Goal: Task Accomplishment & Management: Manage account settings

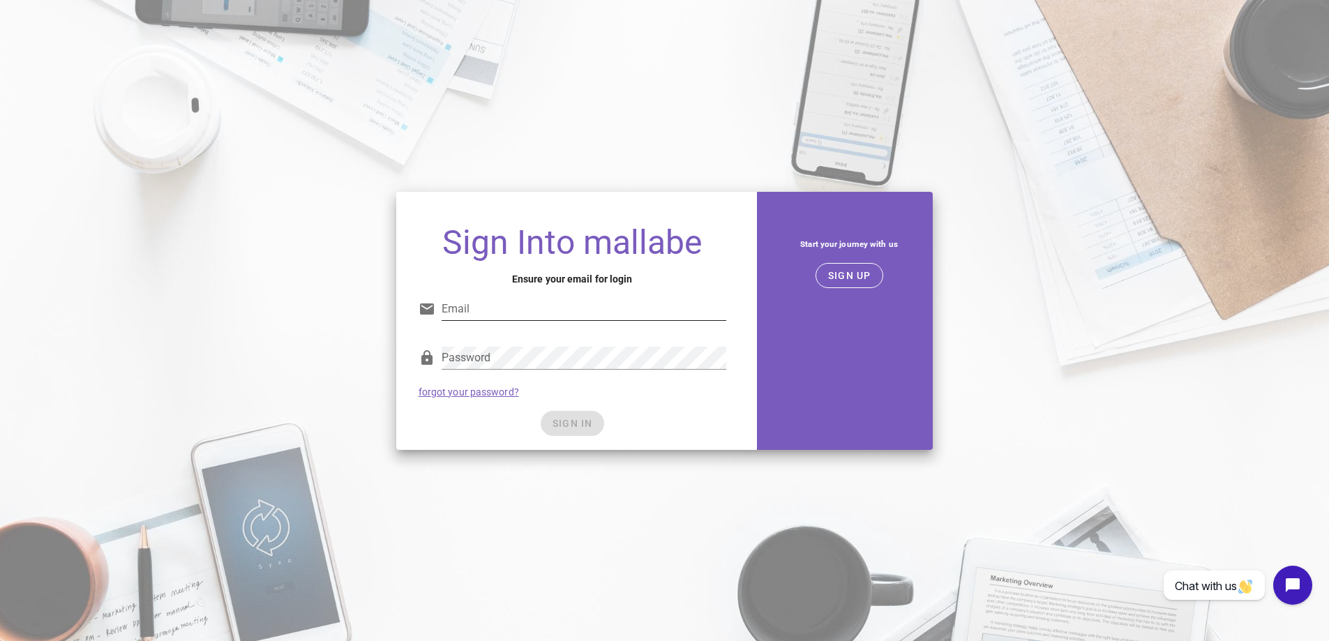
click at [480, 308] on input "Email" at bounding box center [584, 309] width 285 height 22
type input "martin@schnack-data.dk"
click at [494, 272] on h4 "Ensure your email for login" at bounding box center [573, 278] width 308 height 15
click at [606, 308] on input "martin@schnack-data.dk" at bounding box center [584, 309] width 285 height 22
drag, startPoint x: 586, startPoint y: 311, endPoint x: 329, endPoint y: 315, distance: 256.7
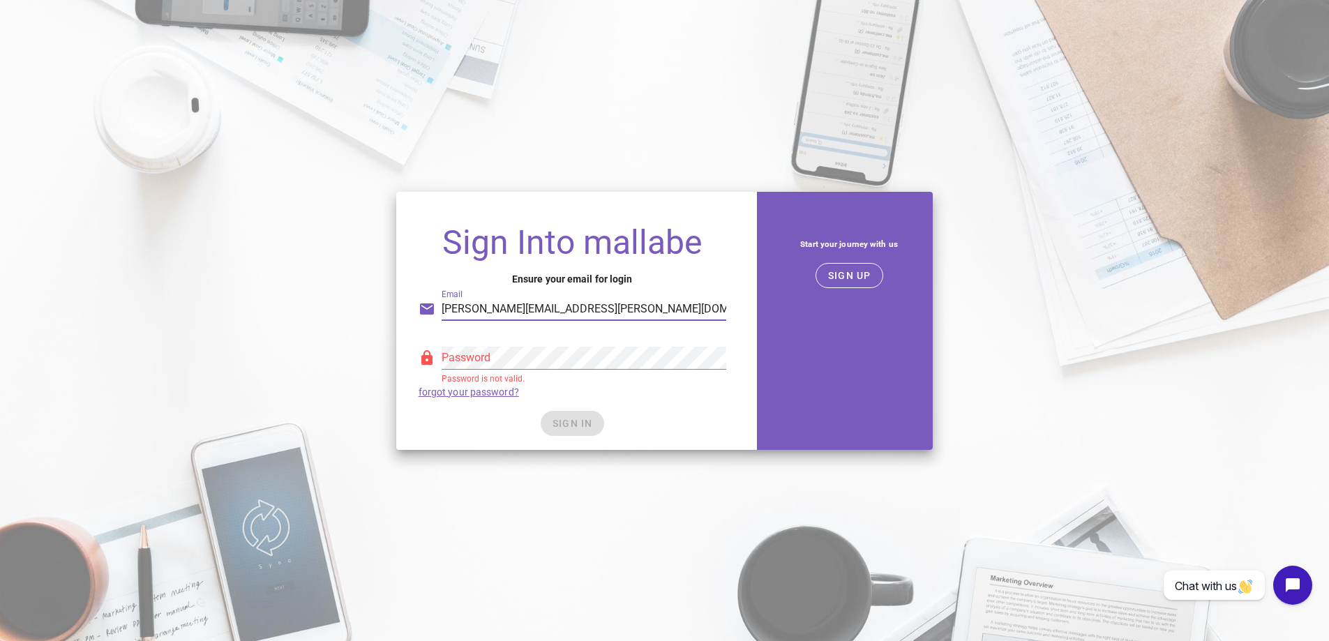
click at [332, 317] on div "Sign Into mallabe Ensure your email for login Email martin@schnack-data.dk Pass…" at bounding box center [664, 320] width 1329 height 275
click at [446, 249] on h1 "Sign Into mallabe" at bounding box center [573, 242] width 308 height 35
click at [462, 306] on input "Email" at bounding box center [584, 309] width 285 height 22
type input "martin@schnack-data.dk"
click at [849, 273] on span "SIGN UP" at bounding box center [849, 275] width 44 height 11
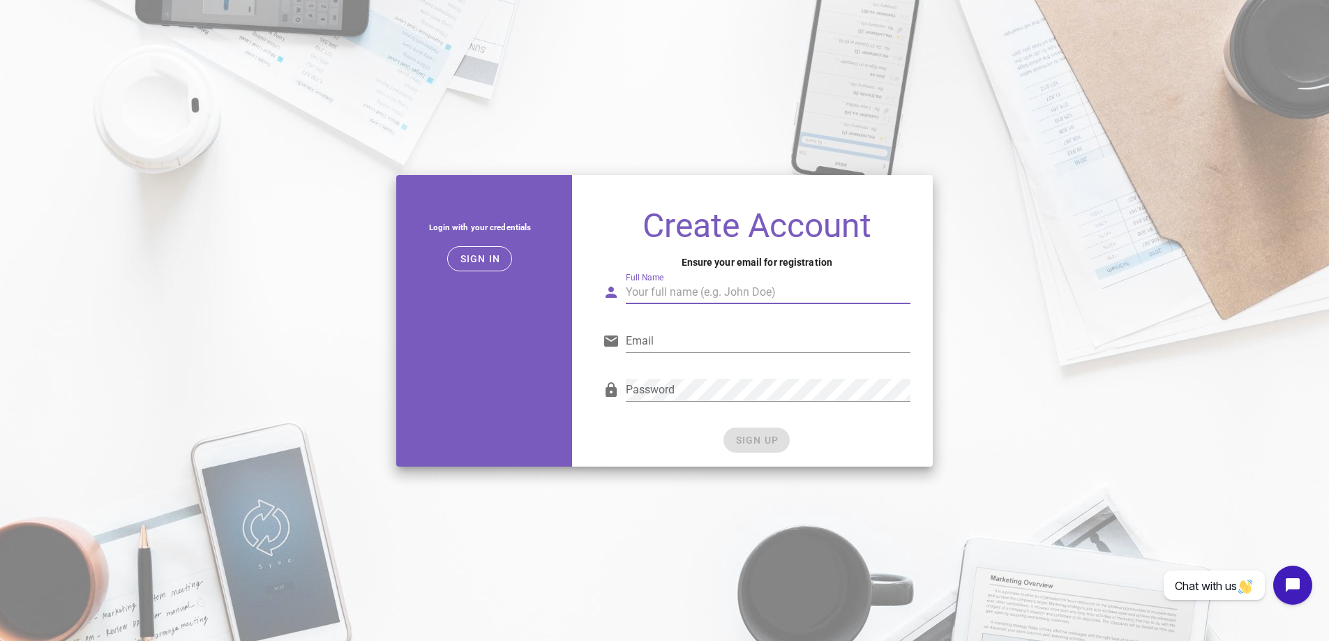
click at [689, 296] on input "Full Name" at bounding box center [768, 292] width 285 height 22
type input "Martin Schnack"
type input "martin@schnack-data.dk"
click at [555, 296] on div "Login with your credentials Sign in" at bounding box center [480, 321] width 185 height 308
click at [764, 439] on span "SIGN UP" at bounding box center [756, 440] width 44 height 11
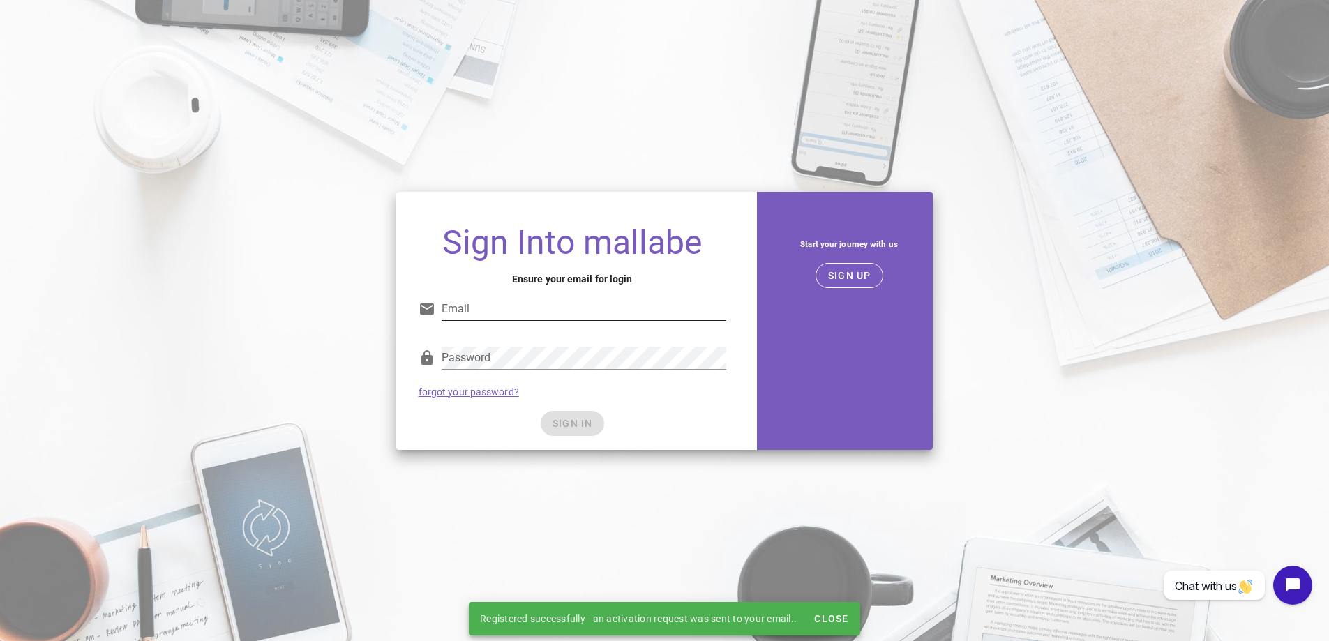
click at [541, 308] on input "Email" at bounding box center [584, 309] width 285 height 22
type input "martin@schnack-data.dk"
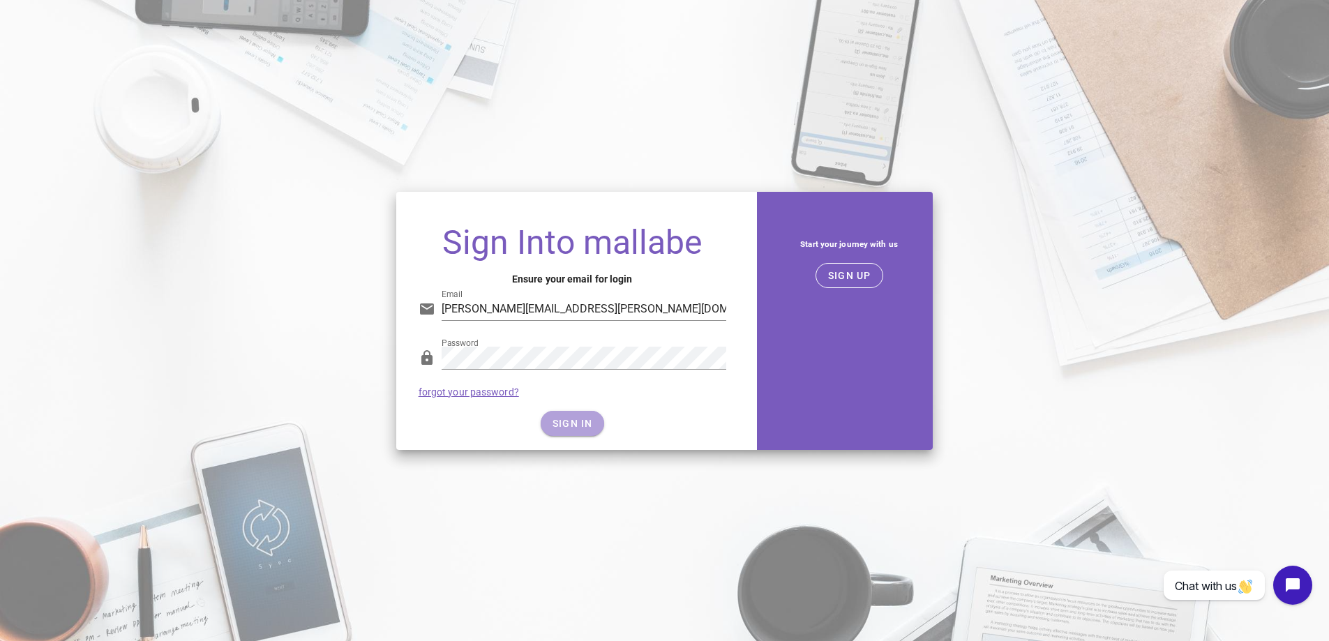
click at [559, 428] on span "SIGN IN" at bounding box center [572, 423] width 41 height 11
click at [591, 416] on button "SIGN IN" at bounding box center [572, 423] width 63 height 25
